Goal: Task Accomplishment & Management: Manage account settings

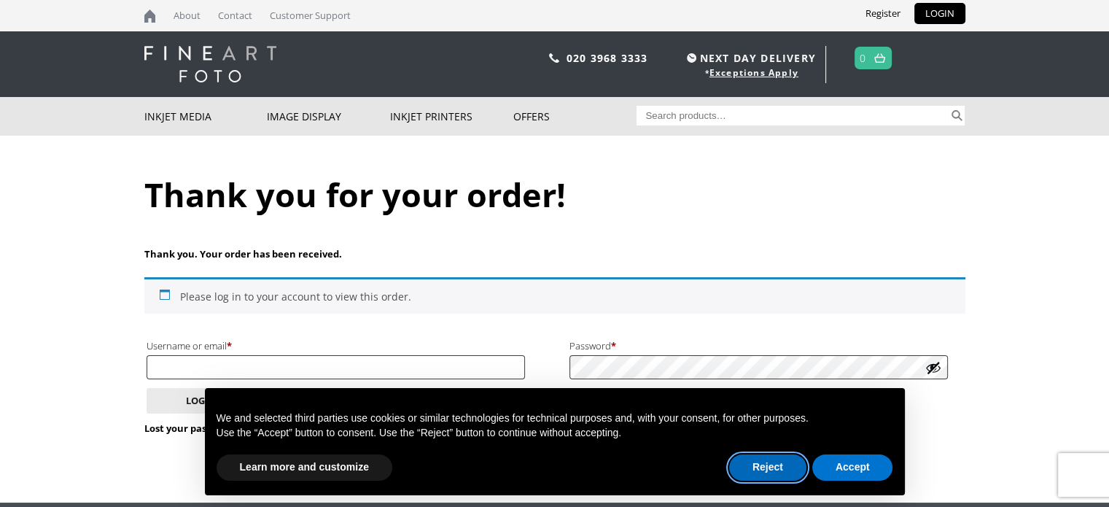
click at [789, 462] on button "Reject" at bounding box center [767, 467] width 77 height 26
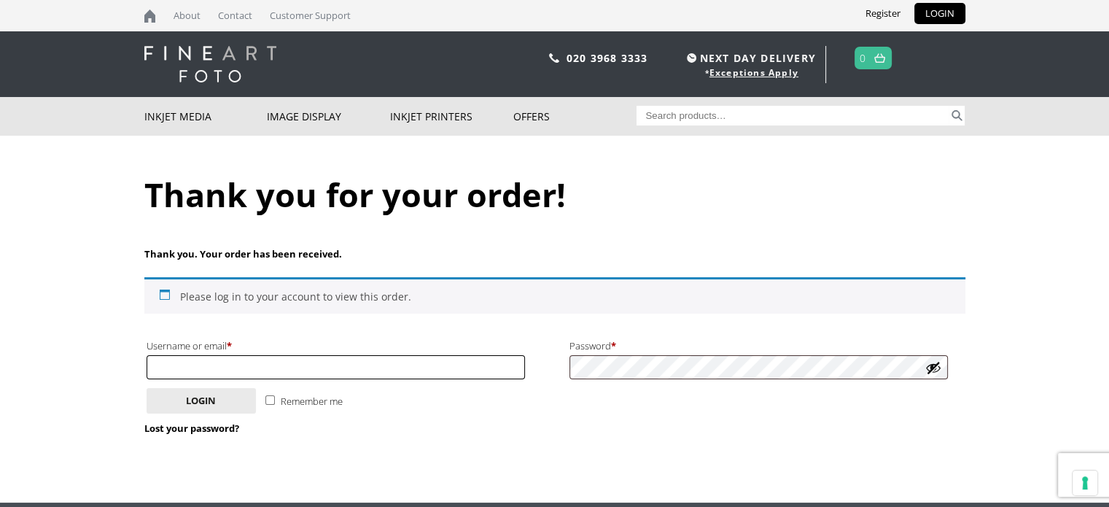
click at [446, 366] on input "Username or email * Required" at bounding box center [336, 367] width 379 height 24
type input "[PERSON_NAME][EMAIL_ADDRESS][DOMAIN_NAME]"
click at [266, 397] on input "Remember me" at bounding box center [269, 399] width 9 height 9
checkbox input "true"
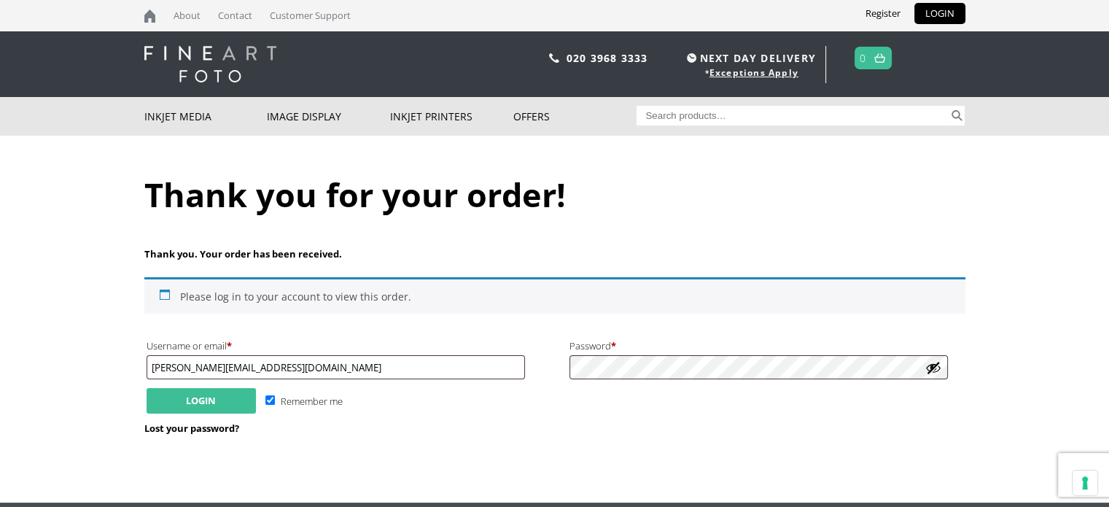
click at [236, 402] on button "Login" at bounding box center [201, 401] width 109 height 26
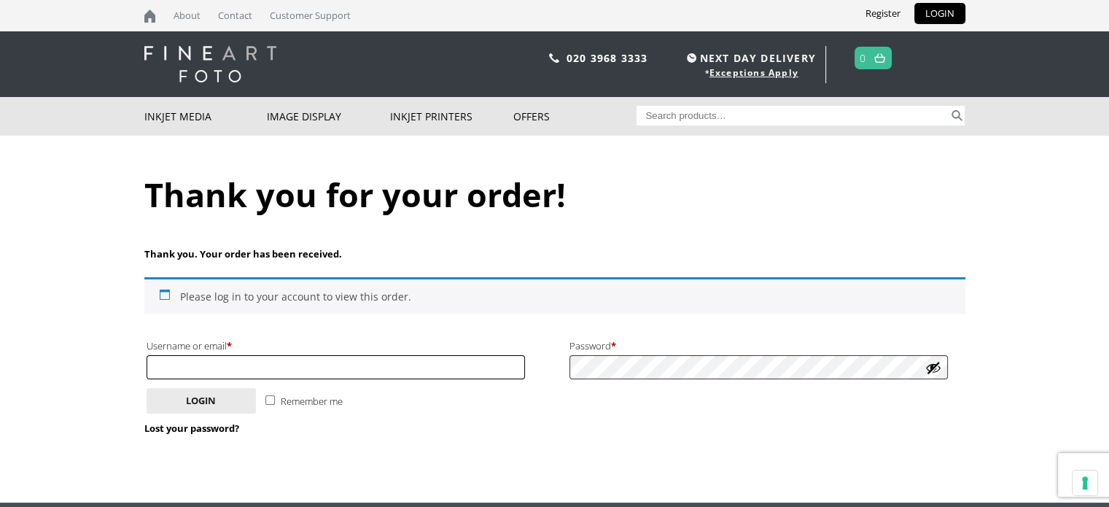
click at [301, 374] on input "Username or email * Required" at bounding box center [336, 367] width 379 height 24
type input "[PERSON_NAME][EMAIL_ADDRESS][DOMAIN_NAME]"
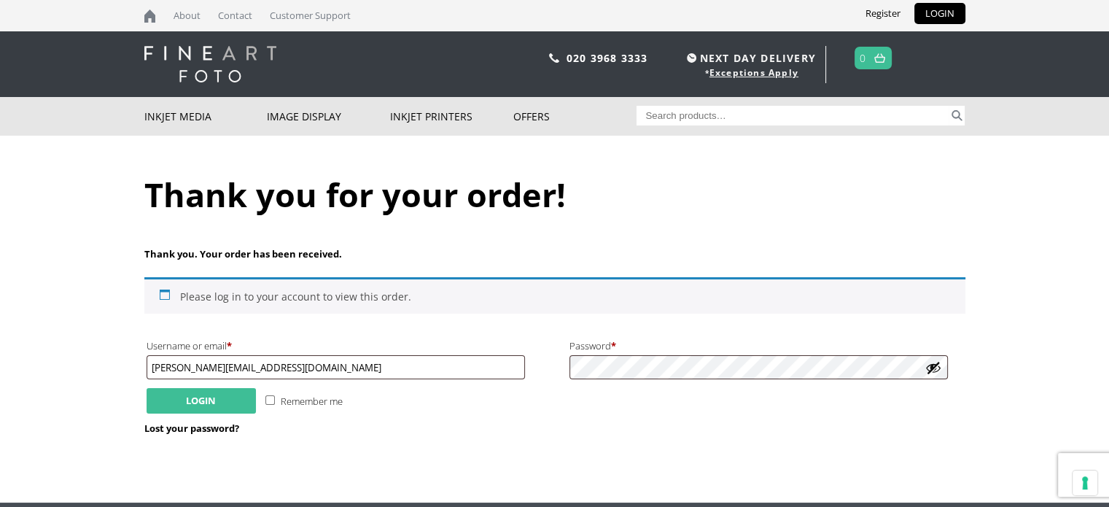
click at [203, 397] on button "Login" at bounding box center [201, 401] width 109 height 26
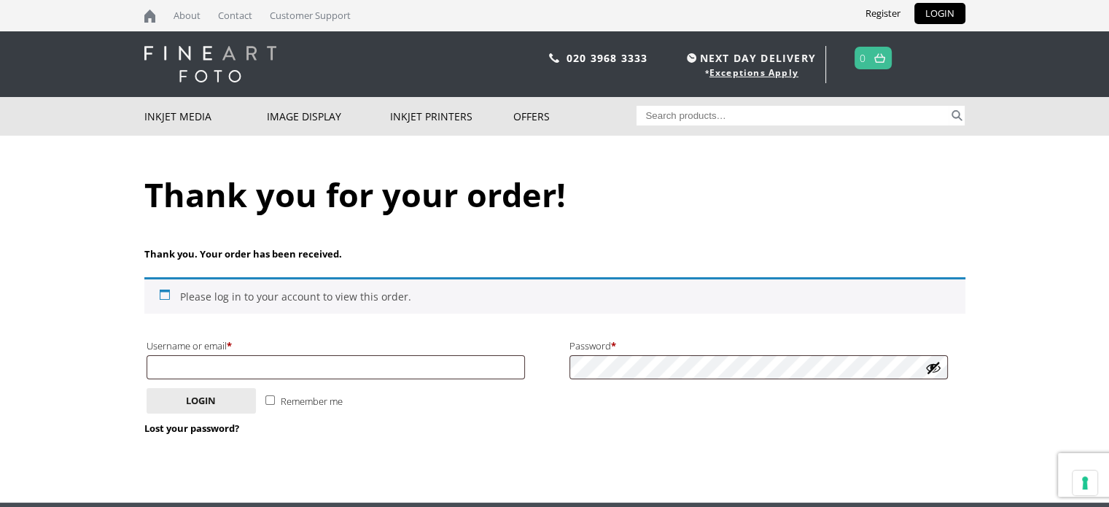
click at [222, 289] on div "Please log in to your account to view this order." at bounding box center [554, 295] width 821 height 36
click at [942, 4] on link "LOGIN" at bounding box center [939, 13] width 51 height 21
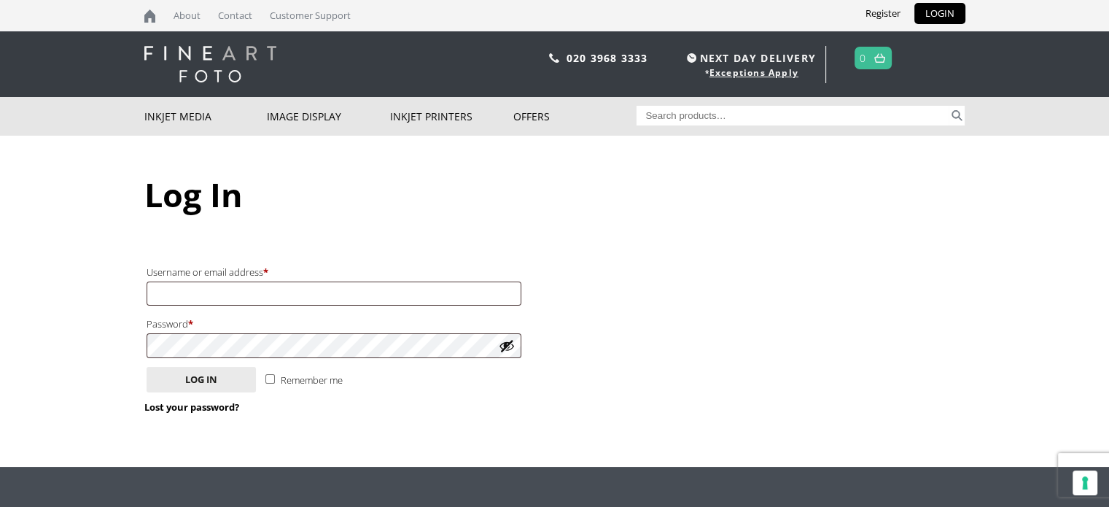
click at [359, 276] on label "Username or email address * Required" at bounding box center [334, 271] width 375 height 19
click at [359, 281] on input "Username or email address * Required" at bounding box center [334, 293] width 375 height 24
click at [359, 292] on input "Username or email address * Required" at bounding box center [334, 293] width 375 height 24
type input "[PERSON_NAME][EMAIL_ADDRESS][DOMAIN_NAME]"
click at [225, 385] on button "Log in" at bounding box center [201, 380] width 109 height 26
